Goal: Task Accomplishment & Management: Manage account settings

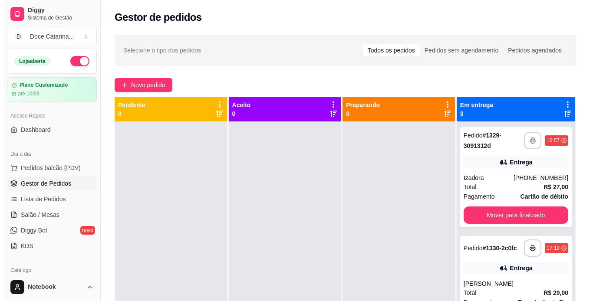
scroll to position [102, 0]
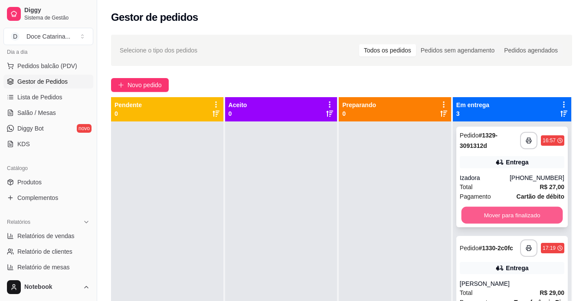
click at [507, 209] on button "Mover para finalizado" at bounding box center [512, 215] width 102 height 17
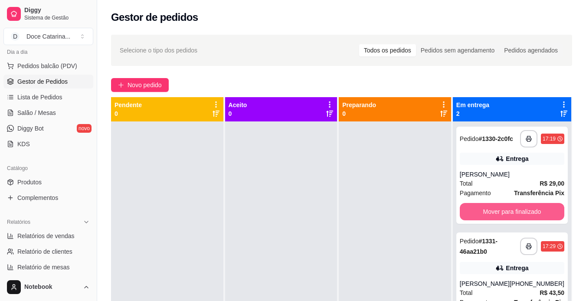
click at [507, 209] on button "Mover para finalizado" at bounding box center [512, 211] width 105 height 17
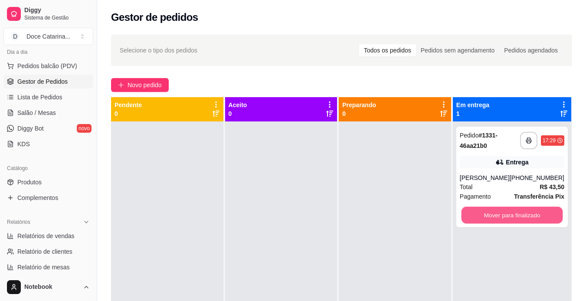
click at [507, 209] on button "Mover para finalizado" at bounding box center [512, 215] width 102 height 17
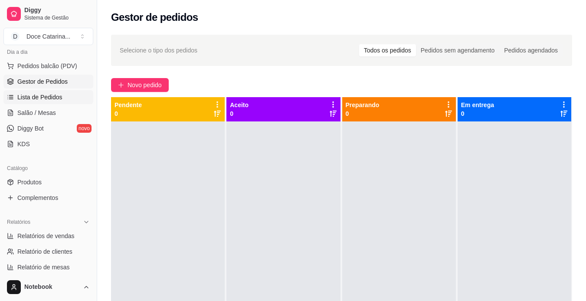
click at [42, 91] on link "Lista de Pedidos" at bounding box center [48, 97] width 90 height 14
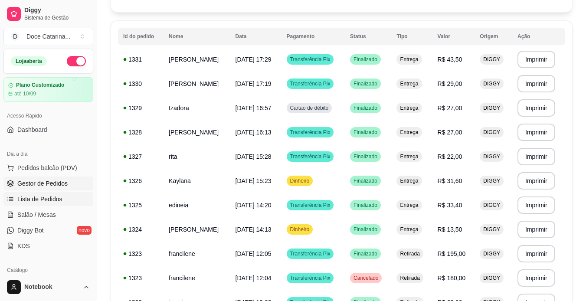
click at [49, 181] on span "Gestor de Pedidos" at bounding box center [42, 183] width 50 height 9
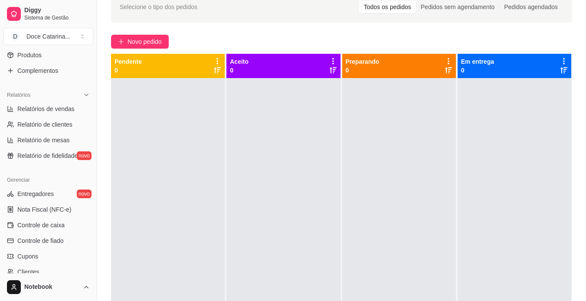
scroll to position [229, 0]
click at [53, 221] on link "Controle de caixa" at bounding box center [48, 226] width 90 height 14
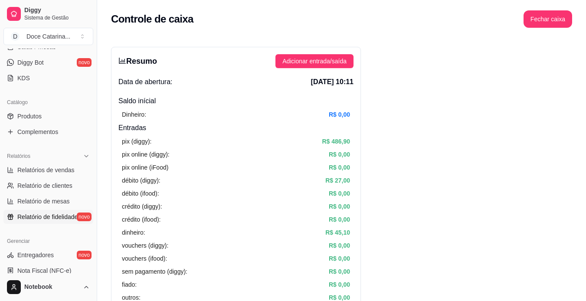
scroll to position [169, 0]
click at [42, 118] on link "Produtos" at bounding box center [48, 115] width 90 height 14
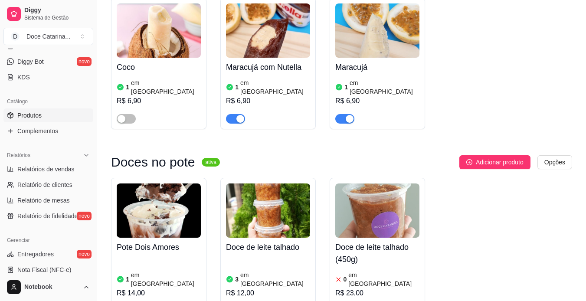
scroll to position [784, 0]
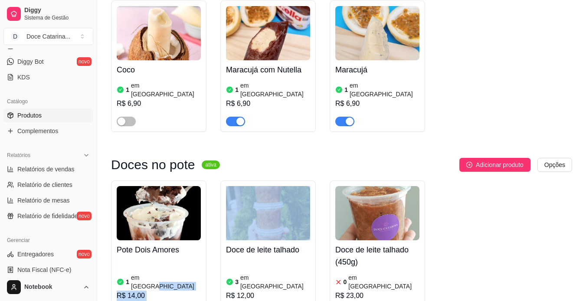
drag, startPoint x: 166, startPoint y: 231, endPoint x: 284, endPoint y: 168, distance: 133.5
click at [284, 180] on div "Pote Dois Amores 1 em estoque R$ 14,00 Doce de leite talhado 3 em estoque R$ 12…" at bounding box center [341, 252] width 461 height 144
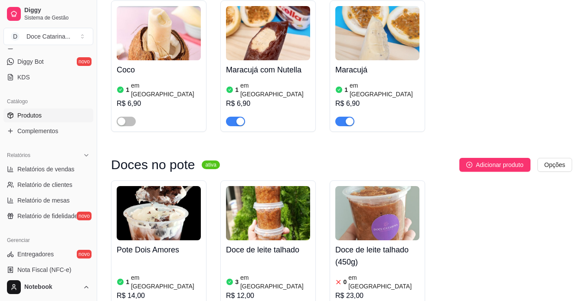
click at [292, 158] on div "Adicionar produto Opções" at bounding box center [399, 165] width 345 height 14
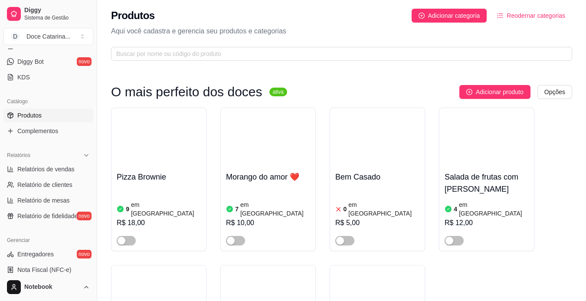
scroll to position [0, 0]
